Goal: Information Seeking & Learning: Find specific fact

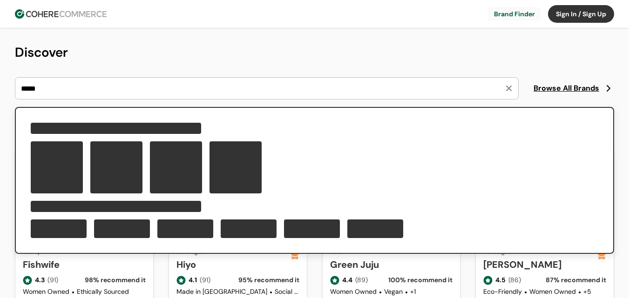
type input "*****"
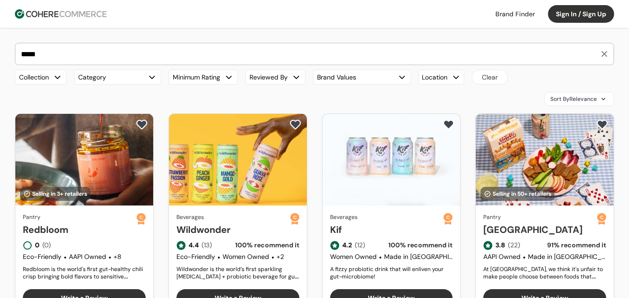
click at [108, 50] on input "*****" at bounding box center [308, 53] width 579 height 21
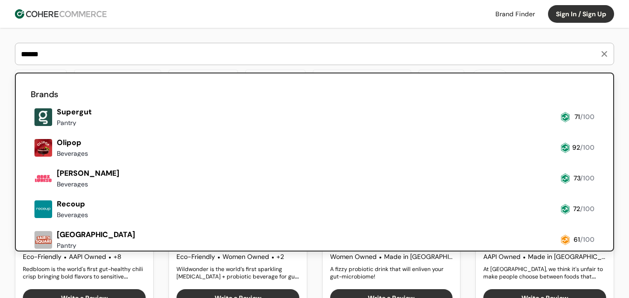
type input "******"
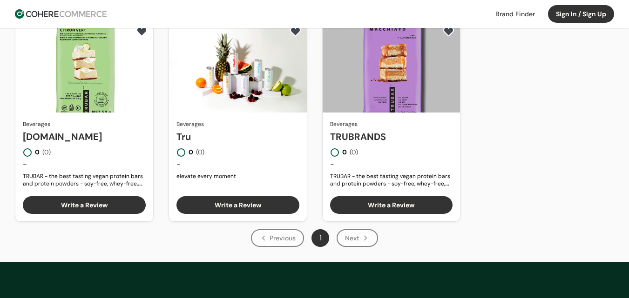
scroll to position [47, 0]
